Goal: Task Accomplishment & Management: Use online tool/utility

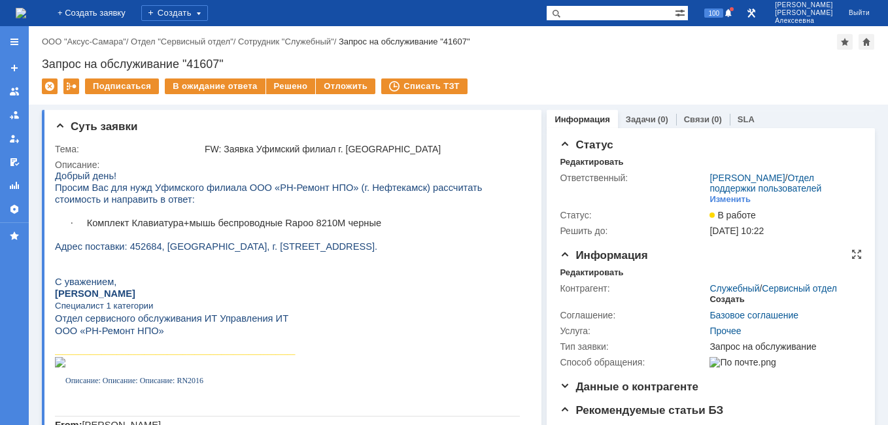
click at [726, 305] on div "Создать" at bounding box center [727, 299] width 35 height 10
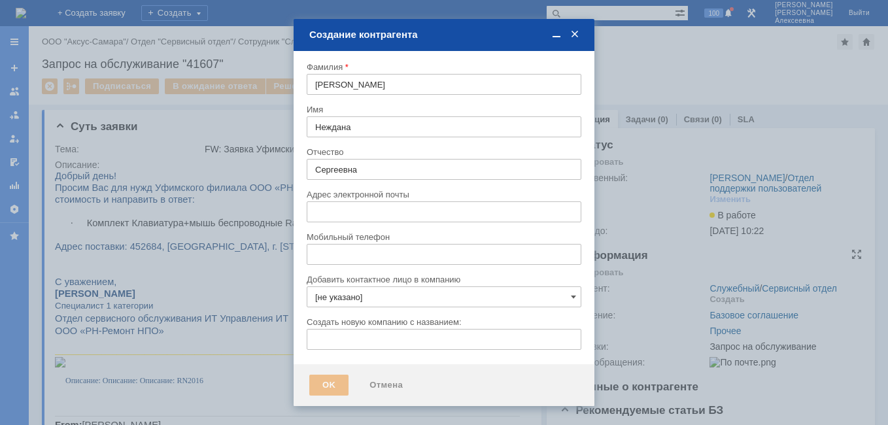
type input "[EMAIL_ADDRESS][DOMAIN_NAME]"
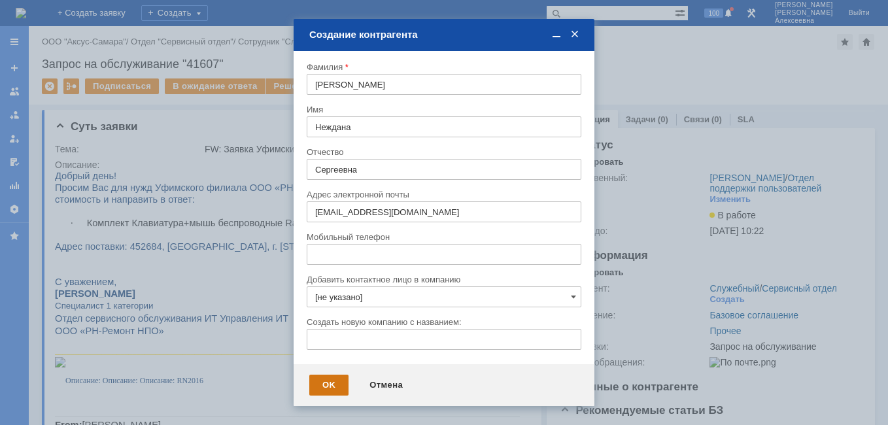
click at [328, 387] on div "OK" at bounding box center [328, 385] width 39 height 21
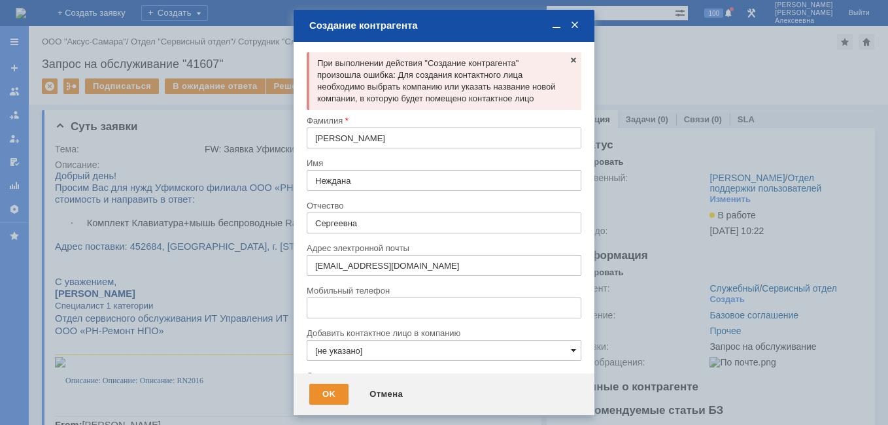
click at [571, 356] on span at bounding box center [573, 350] width 5 height 10
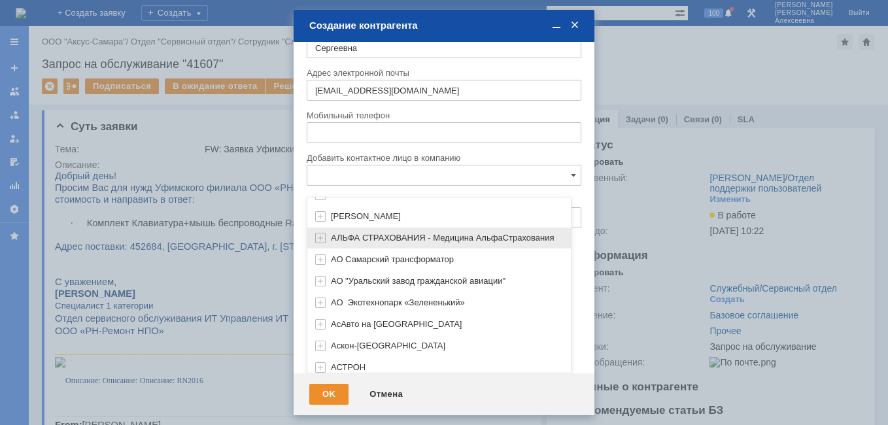
scroll to position [394, 0]
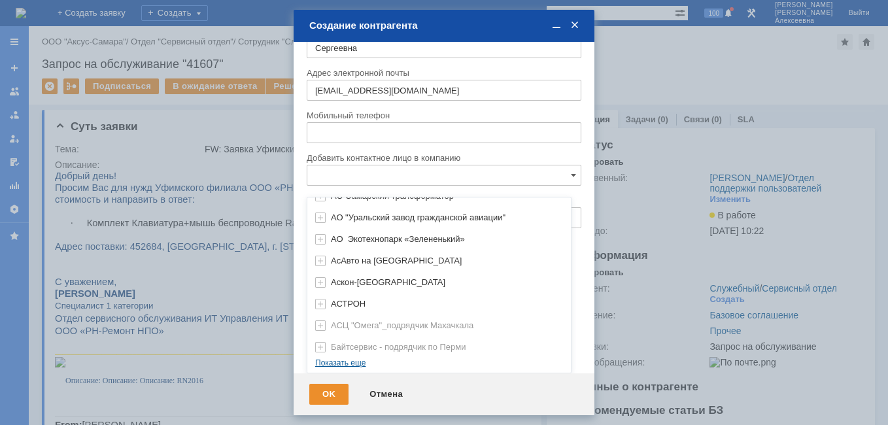
click at [343, 363] on div "[не указано] AVON AXUS Axus Computers DELPHI Xcom АВТОВАЗ Автоматизация успеха …" at bounding box center [439, 87] width 264 height 559
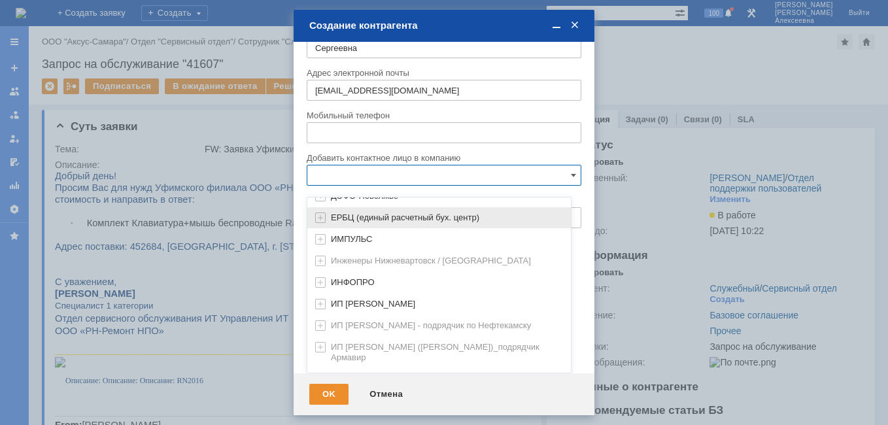
scroll to position [965, 0]
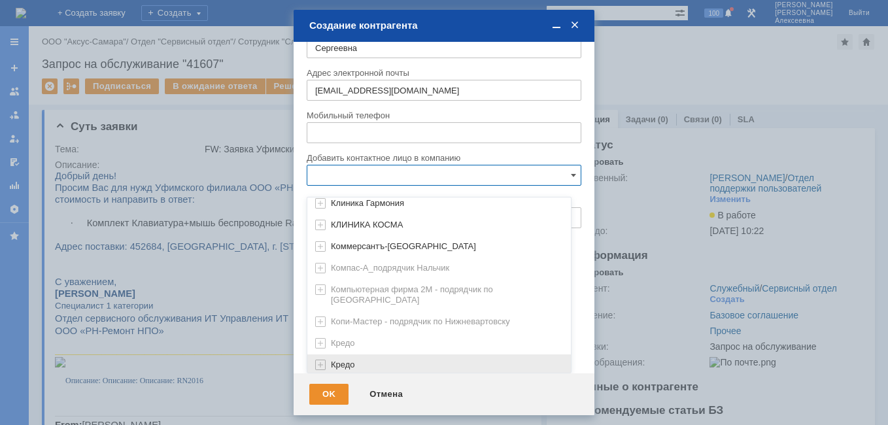
scroll to position [1526, 0]
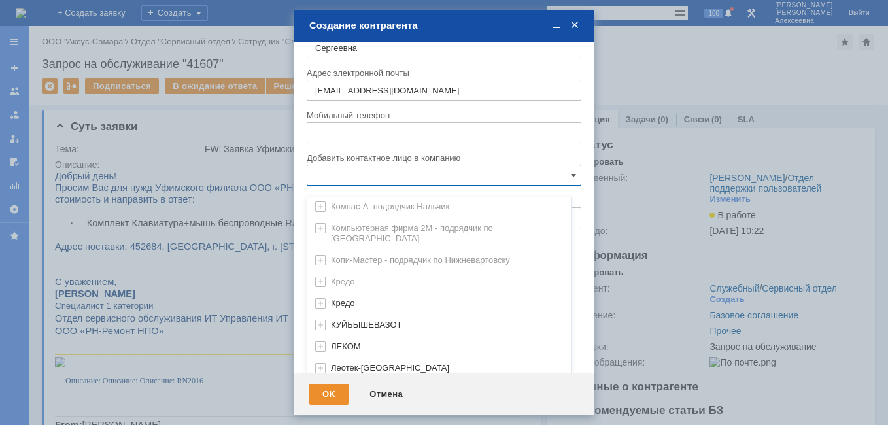
click at [348, 374] on link "Показать еще" at bounding box center [340, 384] width 66 height 20
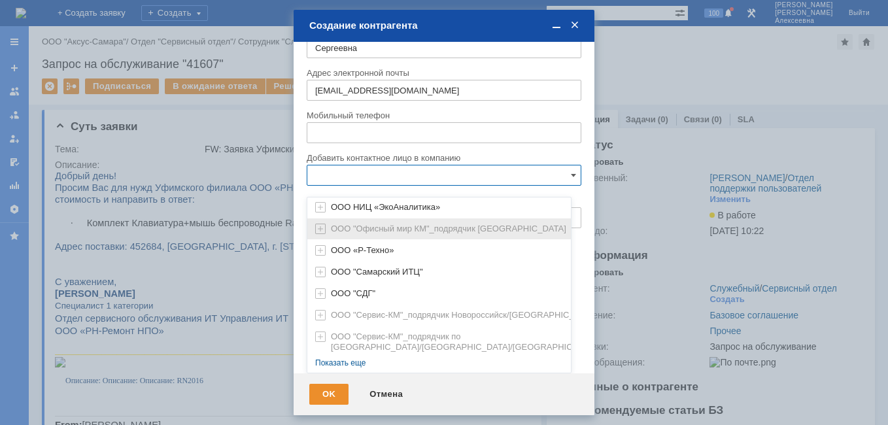
scroll to position [2087, 0]
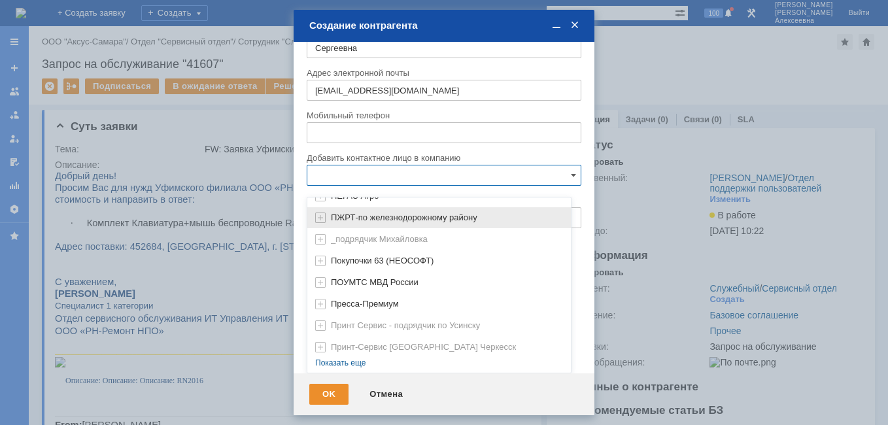
scroll to position [2658, 0]
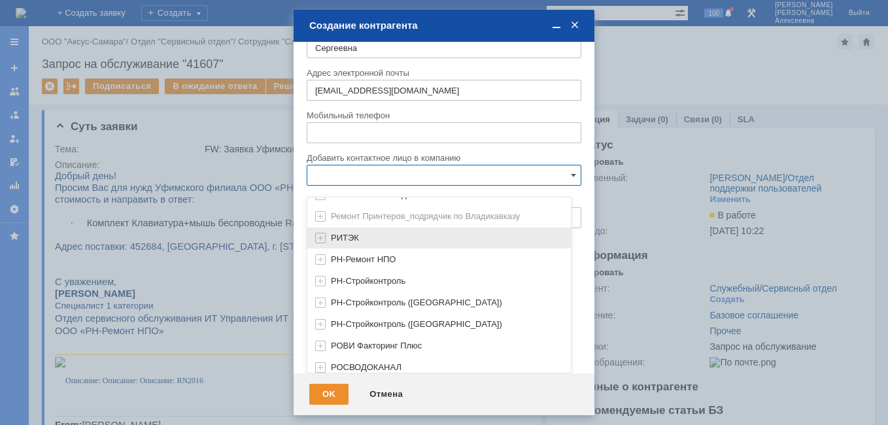
scroll to position [2985, 0]
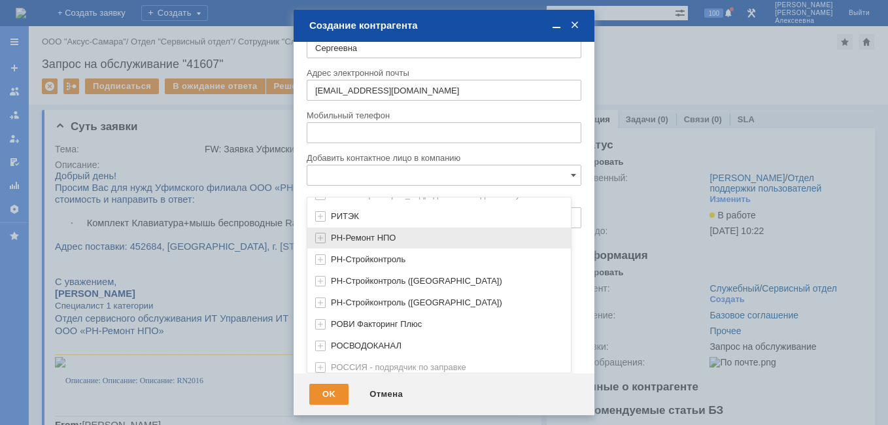
click at [382, 243] on span "РН-Ремонт НПО" at bounding box center [363, 238] width 65 height 10
type input "РН-Ремонт НПО"
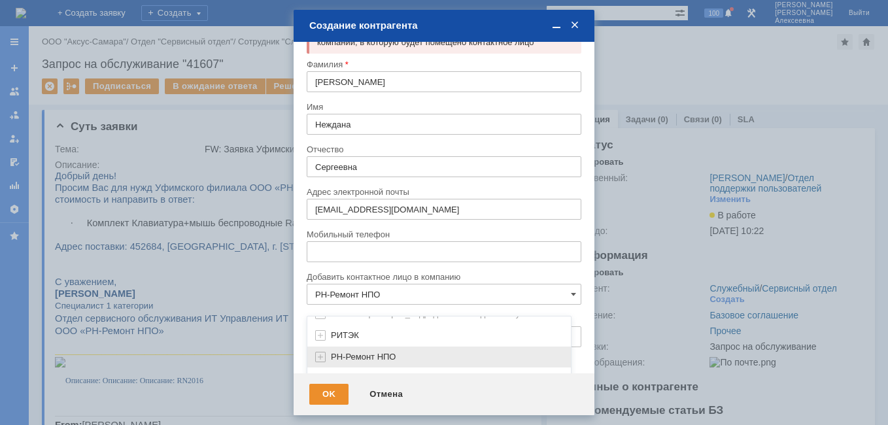
click at [382, 299] on input "РН-Ремонт НПО" at bounding box center [444, 294] width 275 height 21
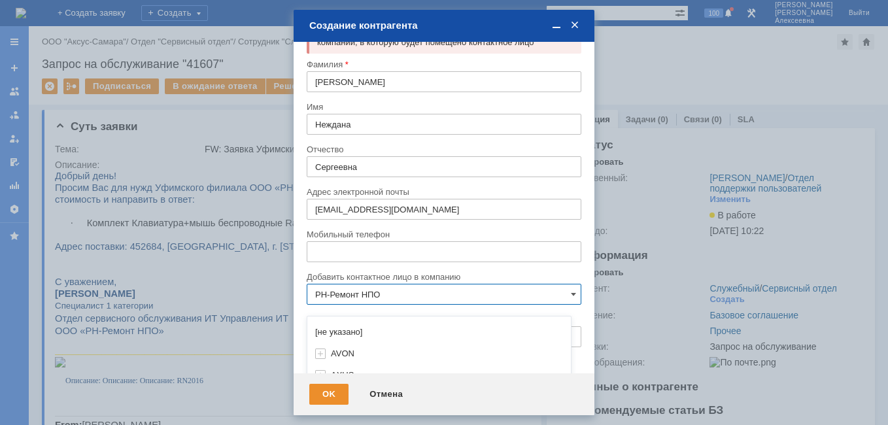
scroll to position [175, 0]
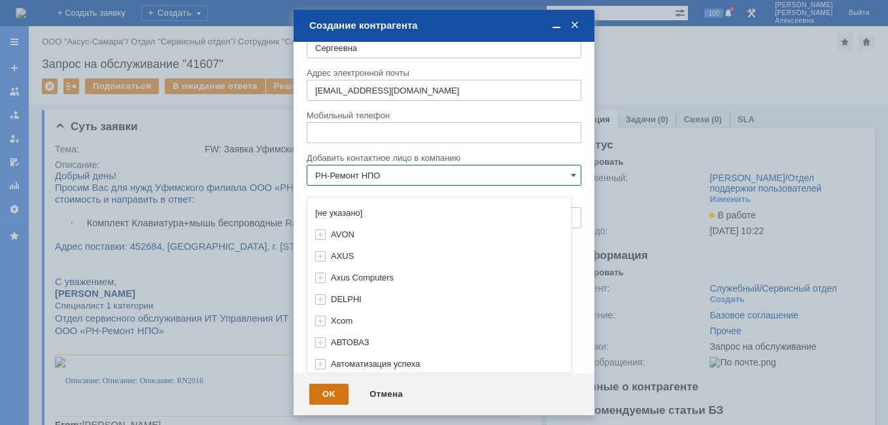
click at [328, 392] on div "OK" at bounding box center [328, 394] width 39 height 21
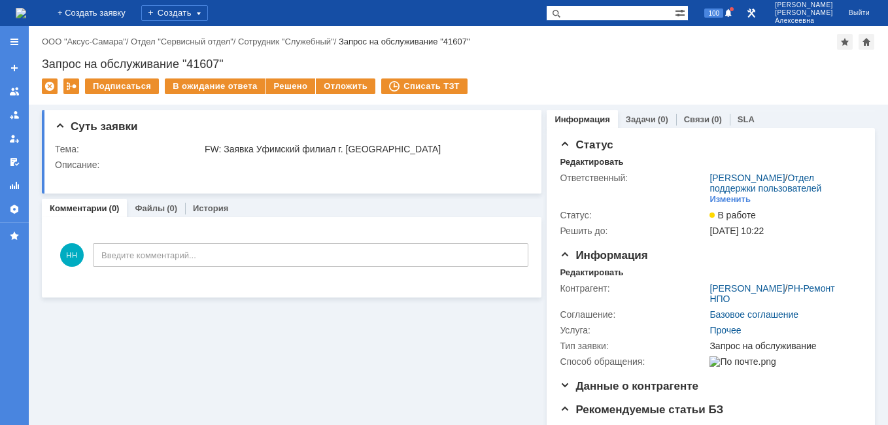
scroll to position [0, 0]
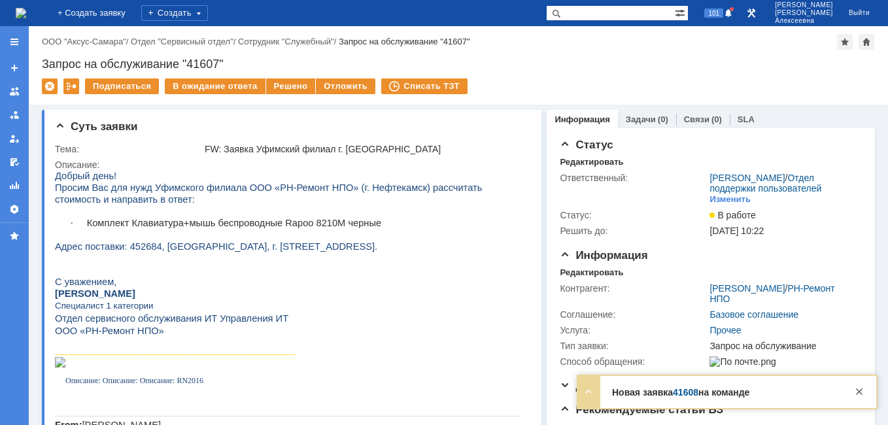
click at [687, 392] on link "41608" at bounding box center [686, 392] width 26 height 10
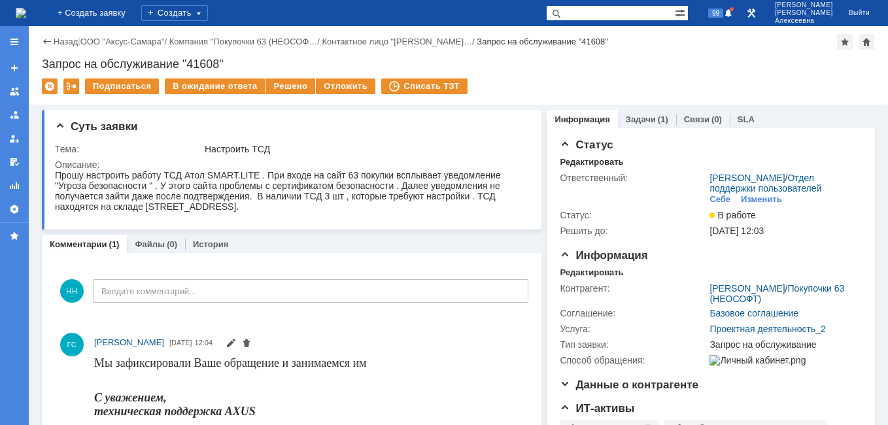
click at [26, 8] on img at bounding box center [21, 13] width 10 height 10
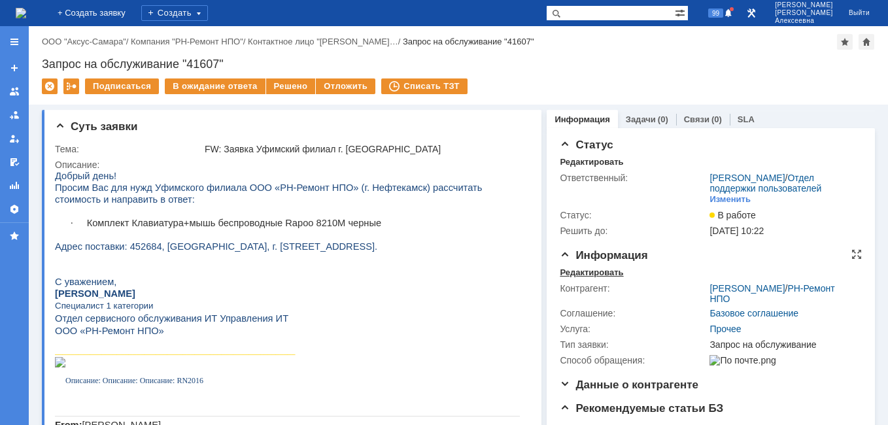
click at [568, 278] on div "Редактировать" at bounding box center [591, 273] width 63 height 10
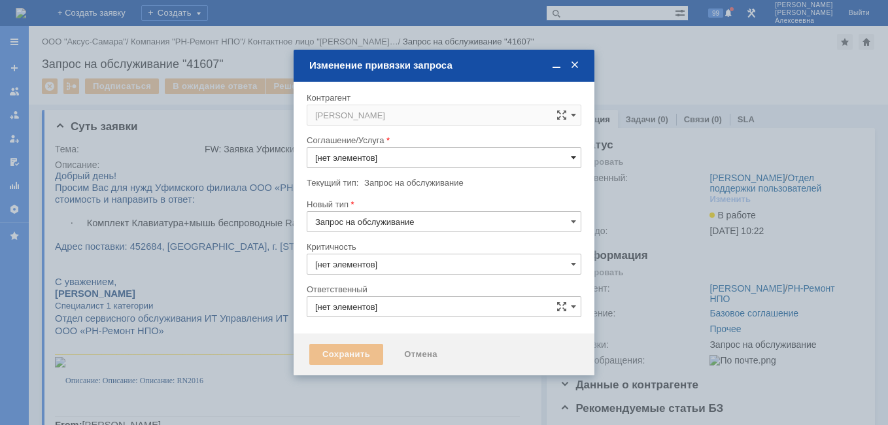
type input "3. Низкая"
type input "Новоженова Наталья Алексеевна"
type input "Прочее"
type input "[не указано]"
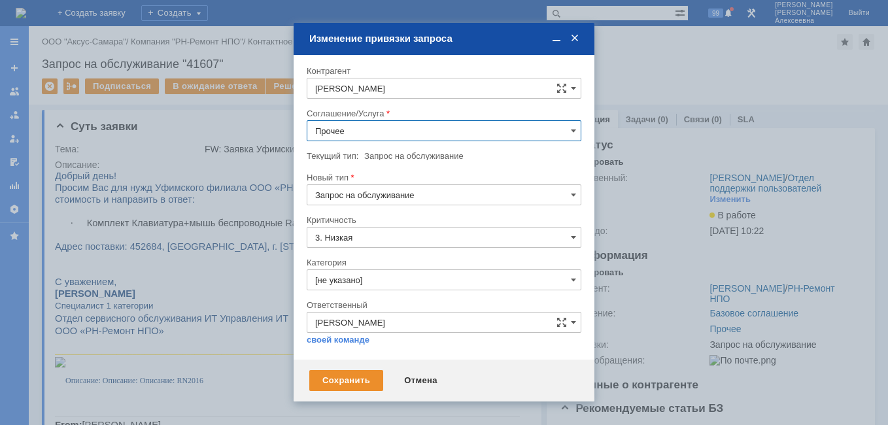
click at [570, 130] on input "Прочее" at bounding box center [444, 130] width 275 height 21
click at [426, 218] on span "Проектная деятельность" at bounding box center [444, 216] width 258 height 10
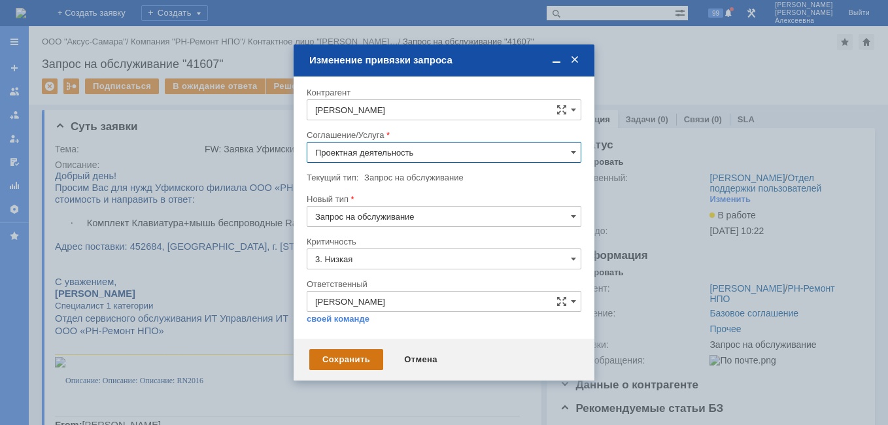
type input "Проектная деятельность"
click at [367, 356] on div "Сохранить" at bounding box center [346, 359] width 74 height 21
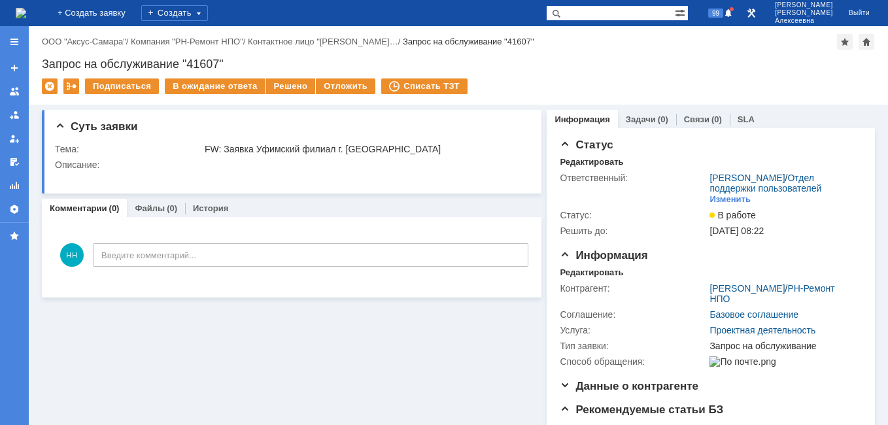
scroll to position [0, 0]
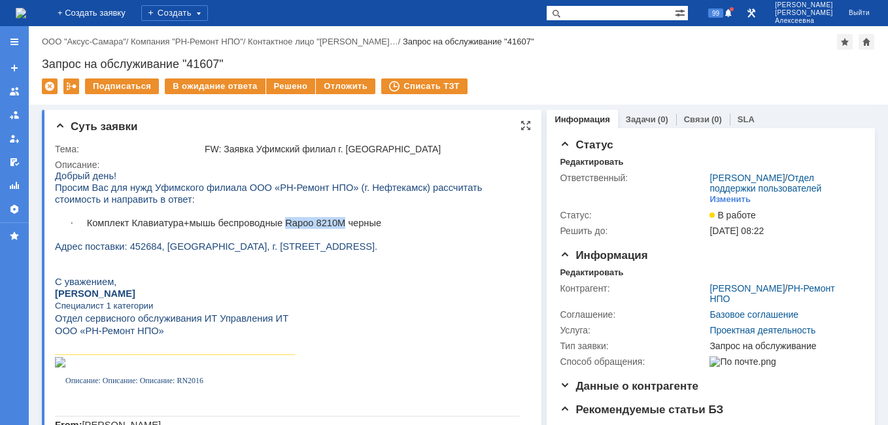
drag, startPoint x: 324, startPoint y: 222, endPoint x: 273, endPoint y: 222, distance: 51.0
click at [273, 222] on span "Комплект Клавиатура+мышь беспроводные Rapoo 8210M черные" at bounding box center [234, 223] width 294 height 10
copy span "Rapoo 8210M"
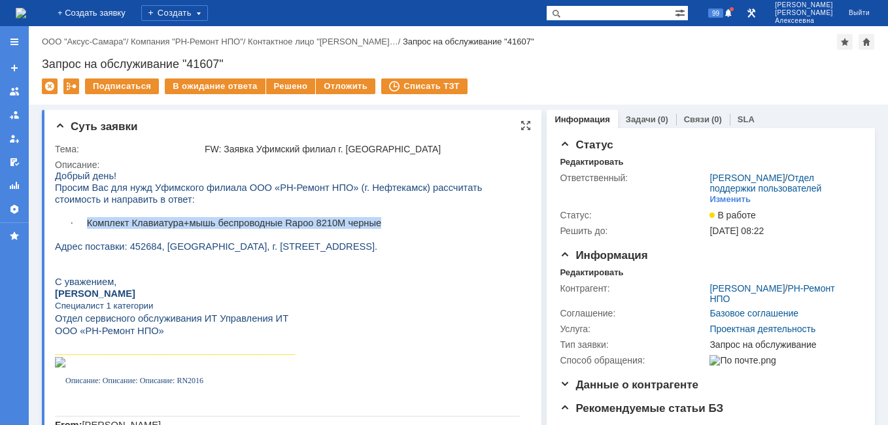
drag, startPoint x: 379, startPoint y: 219, endPoint x: 91, endPoint y: 224, distance: 287.8
click at [91, 224] on p "· Комплект Клавиатура+мышь беспроводные Rapoo 8210M черные" at bounding box center [303, 223] width 434 height 12
copy span "Комплект Клавиатура+мышь беспроводные Rapoo 8210M черные"
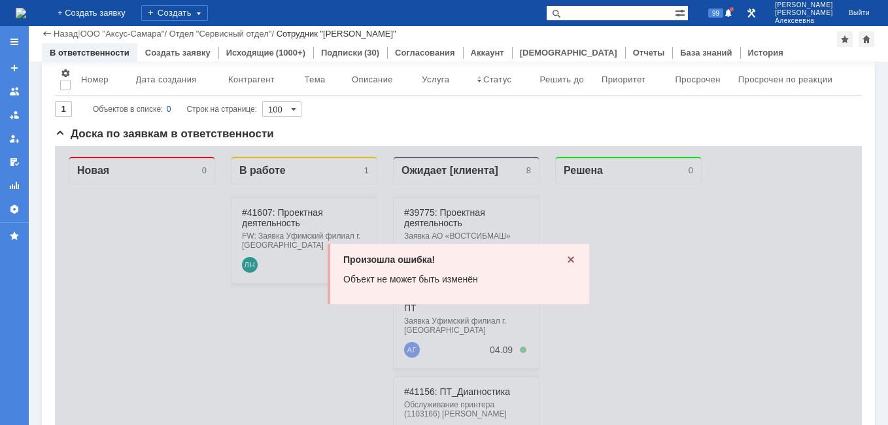
scroll to position [239, 0]
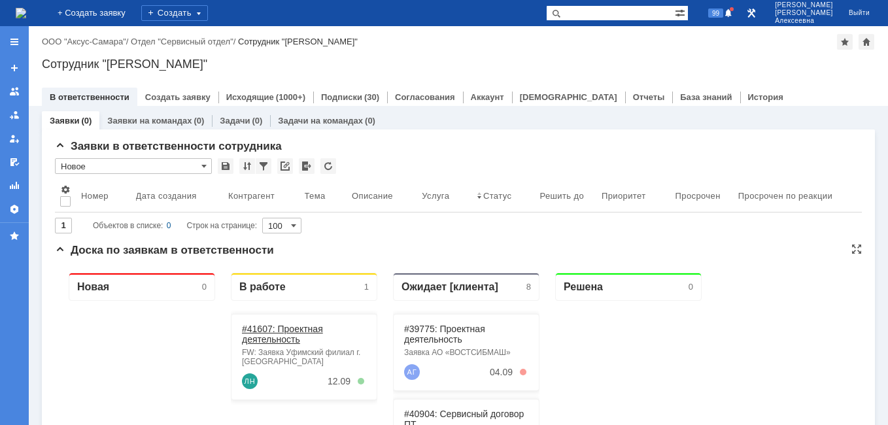
click at [288, 337] on link "#41607: Проектная деятельность" at bounding box center [282, 334] width 81 height 21
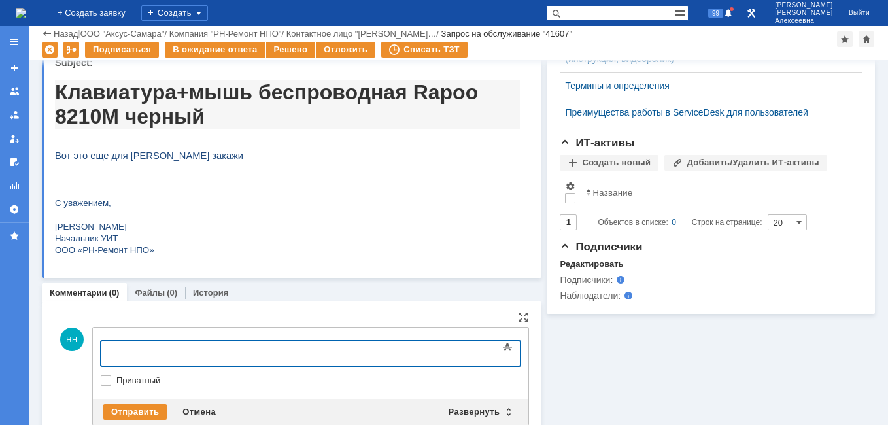
scroll to position [393, 0]
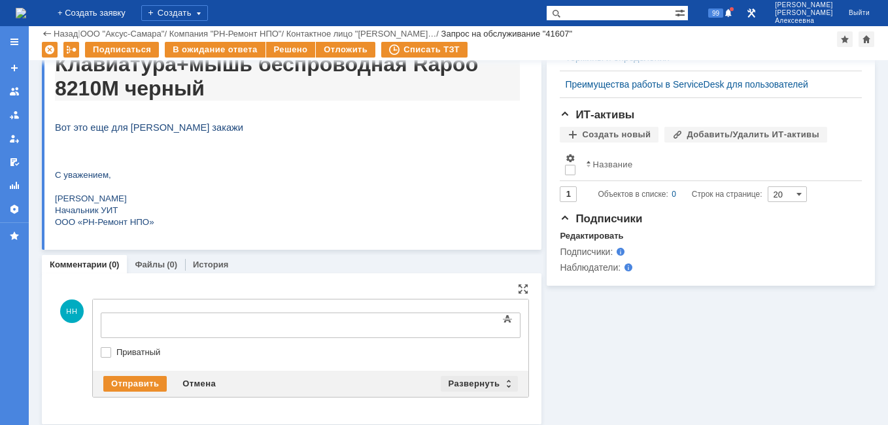
click at [502, 383] on div "Развернуть" at bounding box center [480, 384] width 78 height 16
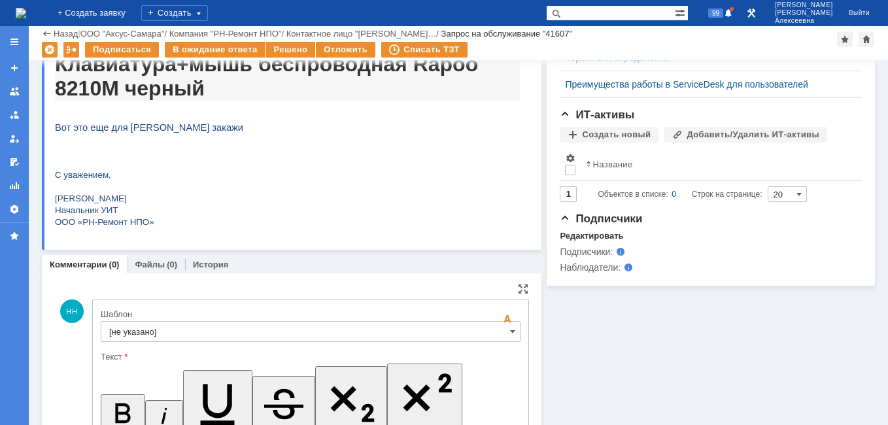
scroll to position [0, 0]
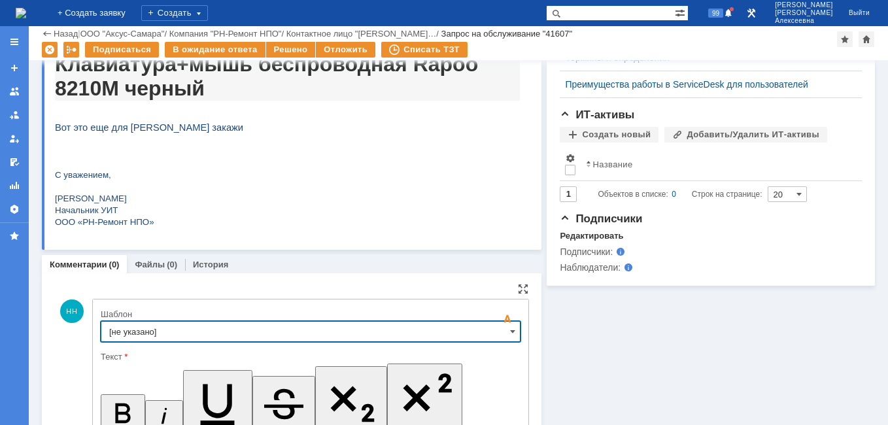
click at [492, 333] on input "[не указано]" at bounding box center [311, 331] width 420 height 21
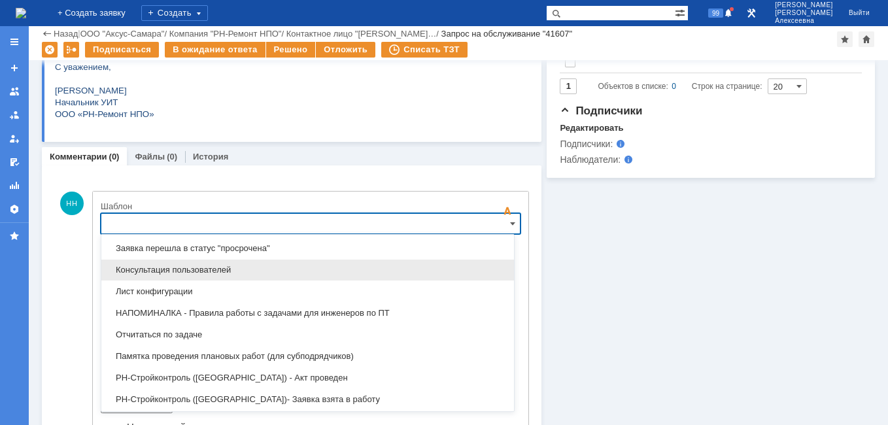
scroll to position [776, 0]
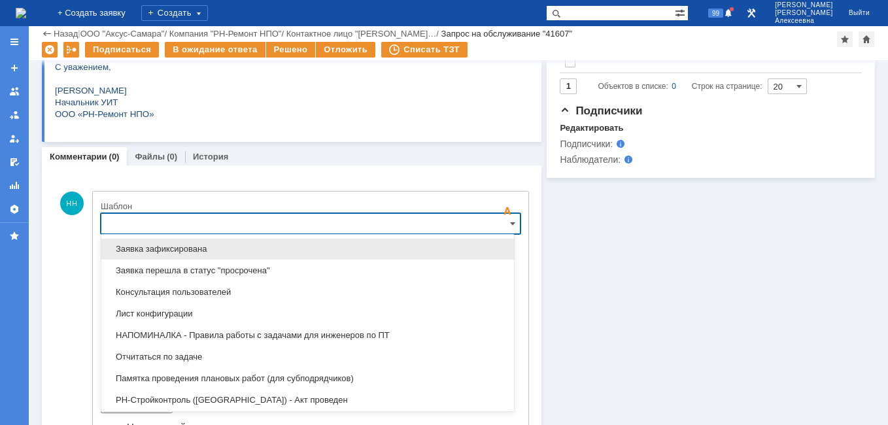
click at [199, 251] on span "Заявка зафиксирована" at bounding box center [307, 249] width 397 height 10
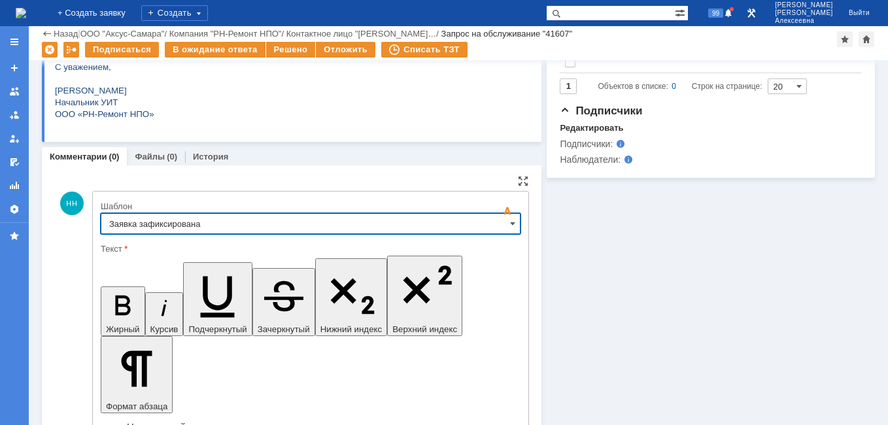
type input "Заявка зафиксирована"
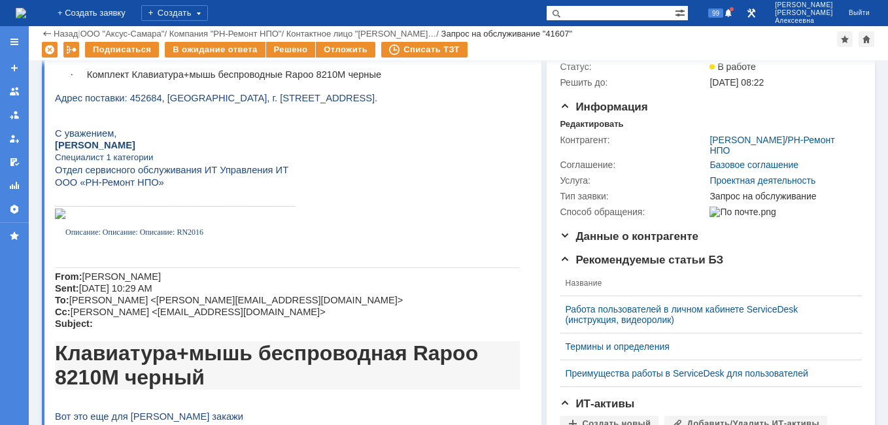
scroll to position [0, 0]
